Goal: Information Seeking & Learning: Learn about a topic

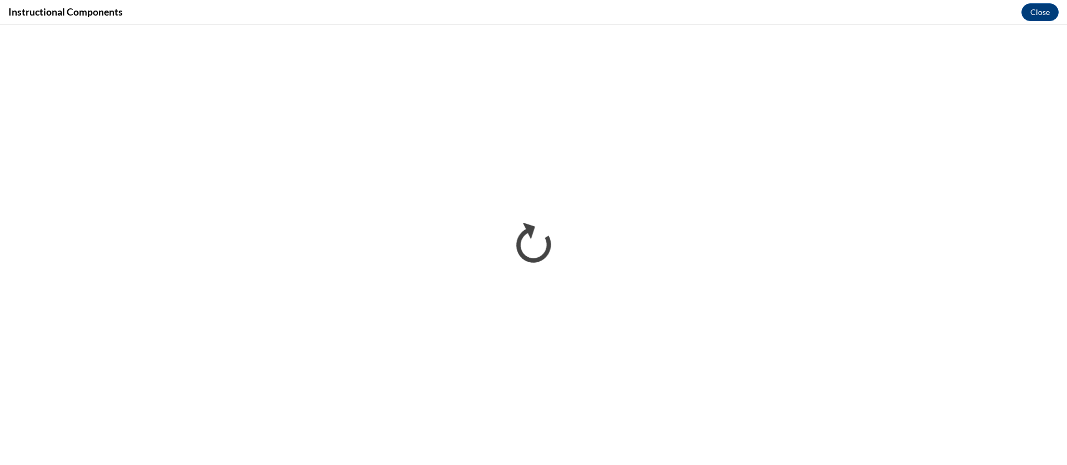
scroll to position [760, 0]
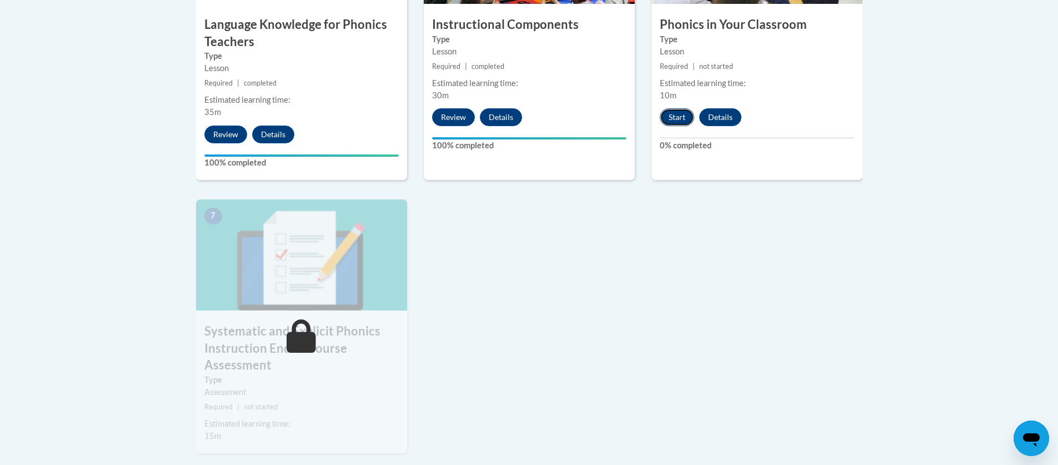
click at [674, 117] on button "Start" at bounding box center [677, 117] width 34 height 18
